Goal: Find specific page/section: Find specific page/section

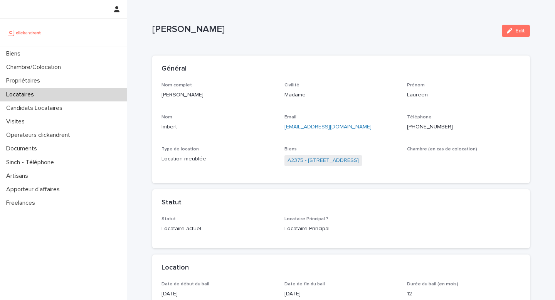
click at [26, 52] on p "Biens" at bounding box center [14, 53] width 23 height 7
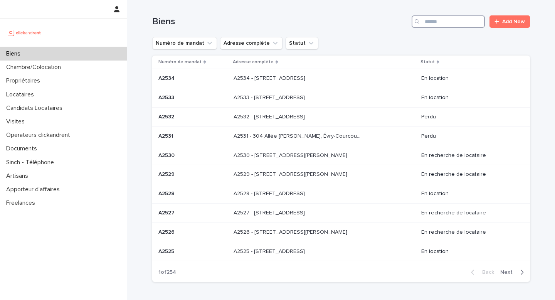
click at [450, 27] on input "Search" at bounding box center [447, 21] width 73 height 12
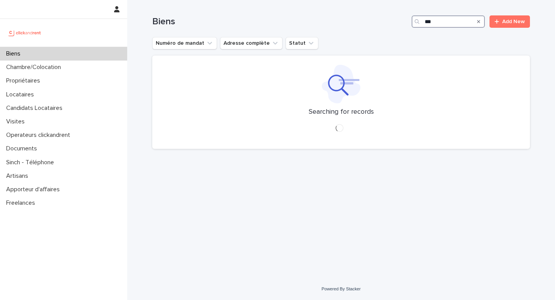
type input "****"
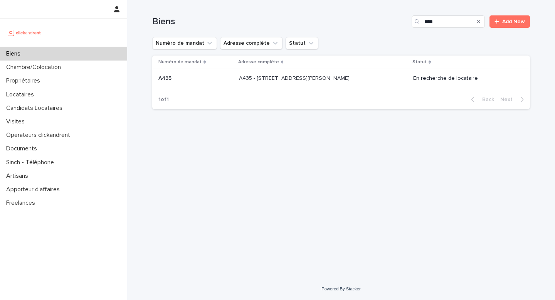
click at [284, 78] on p "A435 - [STREET_ADDRESS][PERSON_NAME]" at bounding box center [295, 78] width 112 height 8
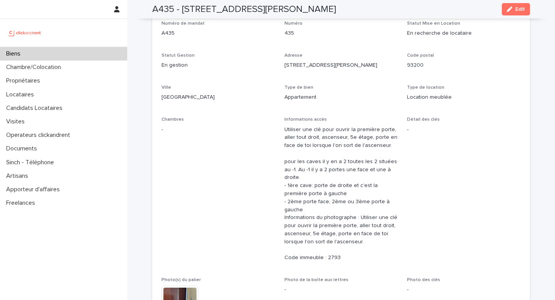
scroll to position [62, 0]
drag, startPoint x: 325, startPoint y: 248, endPoint x: 350, endPoint y: 251, distance: 25.2
click at [350, 251] on p "Utiliser une clé pour ouvrir la première porte, aller tout droit, ascenseur, 5e…" at bounding box center [341, 193] width 114 height 136
drag, startPoint x: 343, startPoint y: 249, endPoint x: 285, endPoint y: 251, distance: 58.6
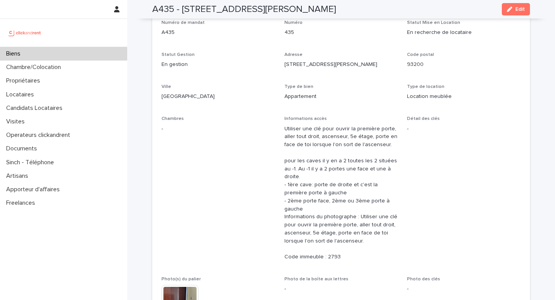
click at [285, 251] on p "Utiliser une clé pour ouvrir la première porte, aller tout droit, ascenseur, 5e…" at bounding box center [341, 193] width 114 height 136
click at [324, 202] on p "Utiliser une clé pour ouvrir la première porte, aller tout droit, ascenseur, 5e…" at bounding box center [341, 193] width 114 height 136
click at [347, 235] on p "Utiliser une clé pour ouvrir la première porte, aller tout droit, ascenseur, 5e…" at bounding box center [341, 193] width 114 height 136
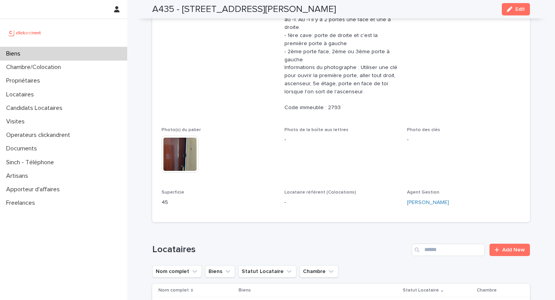
scroll to position [186, 0]
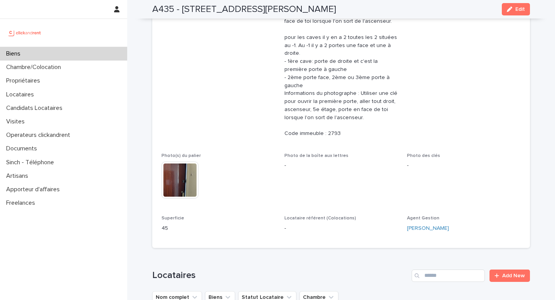
click at [333, 126] on p "Utiliser une clé pour ouvrir la première porte, aller tout droit, ascenseur, 5e…" at bounding box center [341, 70] width 114 height 136
click at [330, 120] on p "Utiliser une clé pour ouvrir la première porte, aller tout droit, ascenseur, 5e…" at bounding box center [341, 70] width 114 height 136
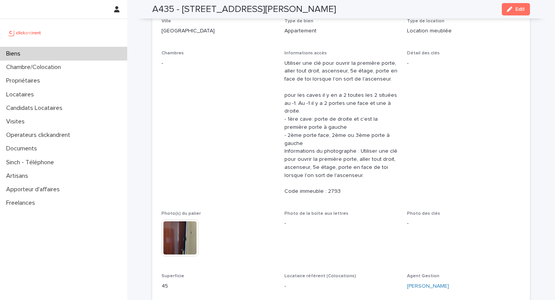
scroll to position [0, 0]
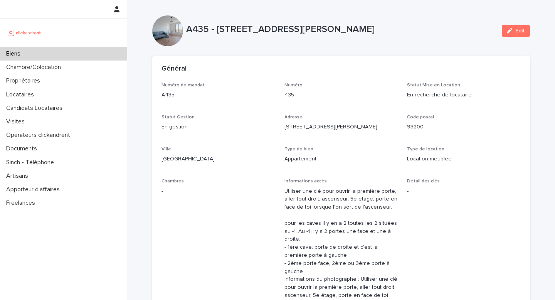
click at [282, 94] on div "Numéro de mandat A435 Numéro 435 Statut Mise en Location En recherche de locata…" at bounding box center [340, 253] width 359 height 342
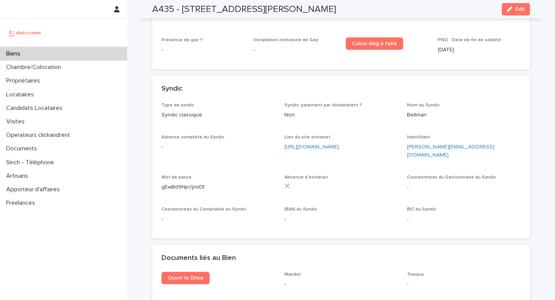
scroll to position [2672, 0]
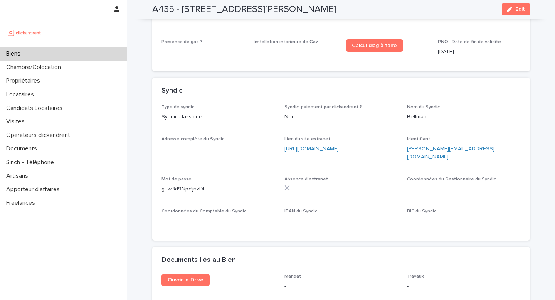
click at [235, 176] on p "Mot de passe" at bounding box center [218, 178] width 114 height 5
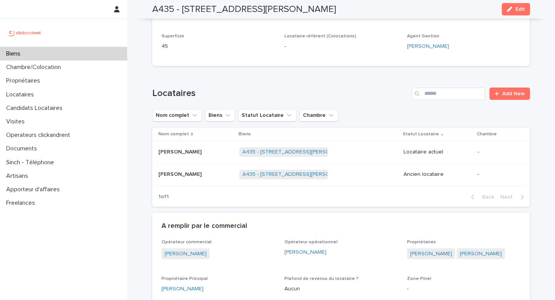
scroll to position [889, 0]
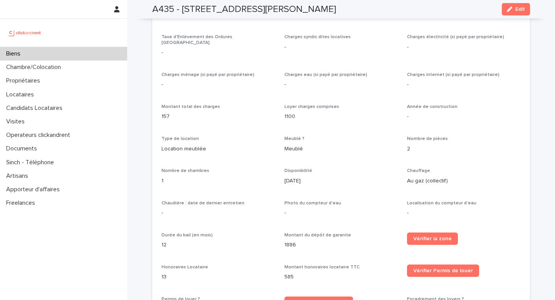
click at [448, 137] on div "Nombre de pièces 2" at bounding box center [464, 147] width 114 height 23
click at [439, 145] on p "2" at bounding box center [464, 149] width 114 height 8
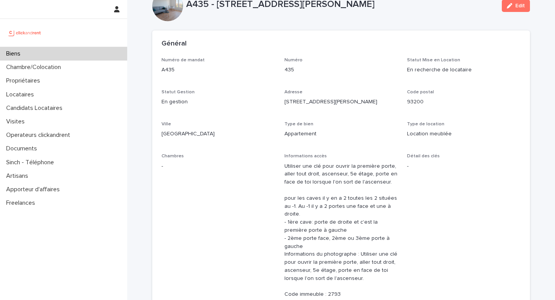
scroll to position [26, 0]
click at [35, 52] on div "Biens" at bounding box center [63, 53] width 127 height 13
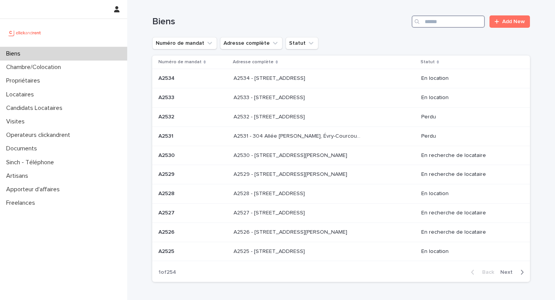
click at [433, 22] on input "Search" at bounding box center [447, 21] width 73 height 12
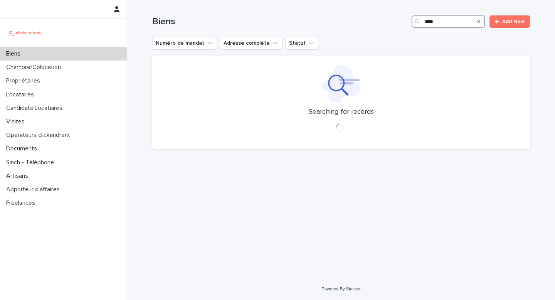
type input "*****"
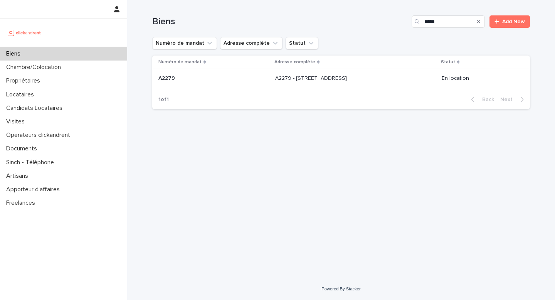
click at [170, 76] on p "A2279" at bounding box center [167, 78] width 18 height 8
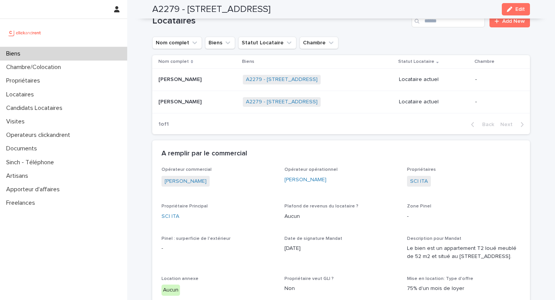
scroll to position [362, 0]
click at [170, 80] on p "[PERSON_NAME]" at bounding box center [180, 78] width 45 height 8
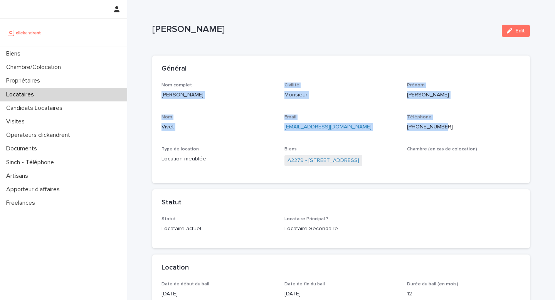
drag, startPoint x: 158, startPoint y: 92, endPoint x: 476, endPoint y: 126, distance: 319.5
click at [476, 126] on div "Nom complet [PERSON_NAME] Civilité Monsieur [PERSON_NAME] [PERSON_NAME] Email […" at bounding box center [340, 132] width 377 height 101
copy div "[PERSON_NAME] Civilité Monsieur [PERSON_NAME] [PERSON_NAME] Email [EMAIL_ADDRES…"
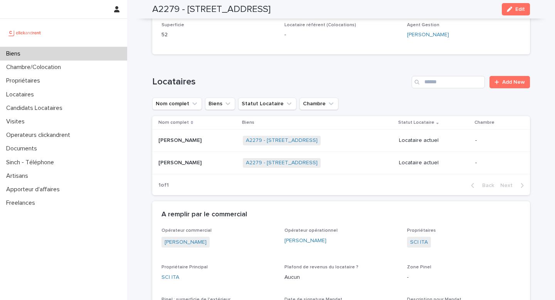
scroll to position [308, 0]
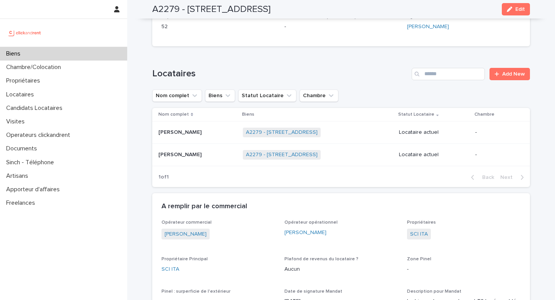
click at [183, 163] on td "[PERSON_NAME] [PERSON_NAME]" at bounding box center [195, 154] width 87 height 22
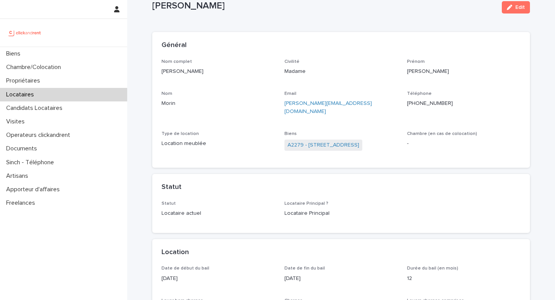
scroll to position [25, 0]
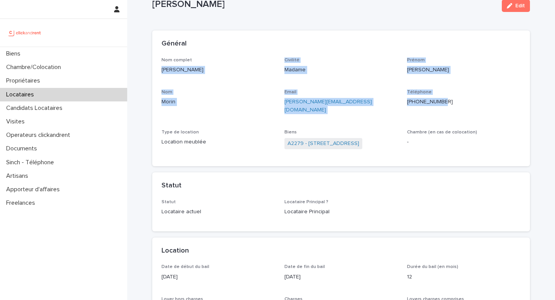
drag, startPoint x: 161, startPoint y: 68, endPoint x: 466, endPoint y: 102, distance: 306.5
click at [466, 102] on div "Nom complet [PERSON_NAME] Civilité Madame [PERSON_NAME] [PERSON_NAME] Email [PE…" at bounding box center [340, 111] width 377 height 109
copy div "[PERSON_NAME] Civilité Madame Prénom [PERSON_NAME] Email [PERSON_NAME][EMAIL_AD…"
